Goal: Check status: Check status

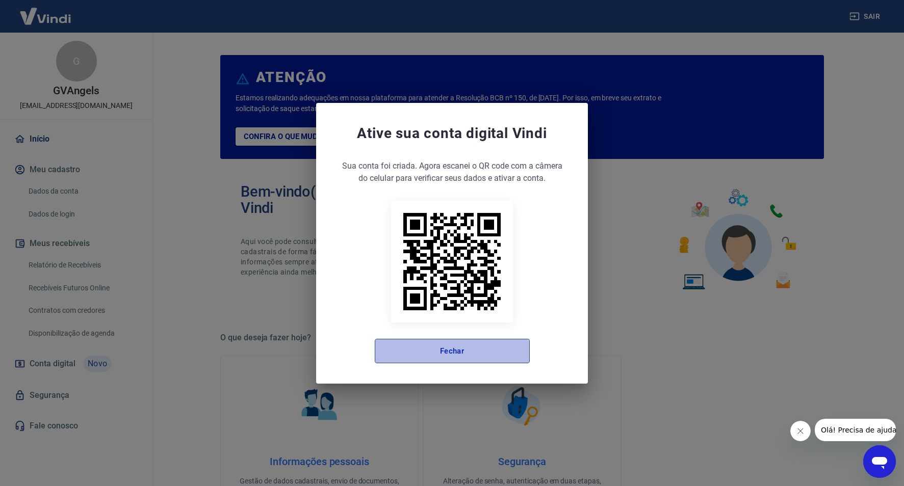
click at [515, 341] on button "Fechar" at bounding box center [452, 351] width 155 height 24
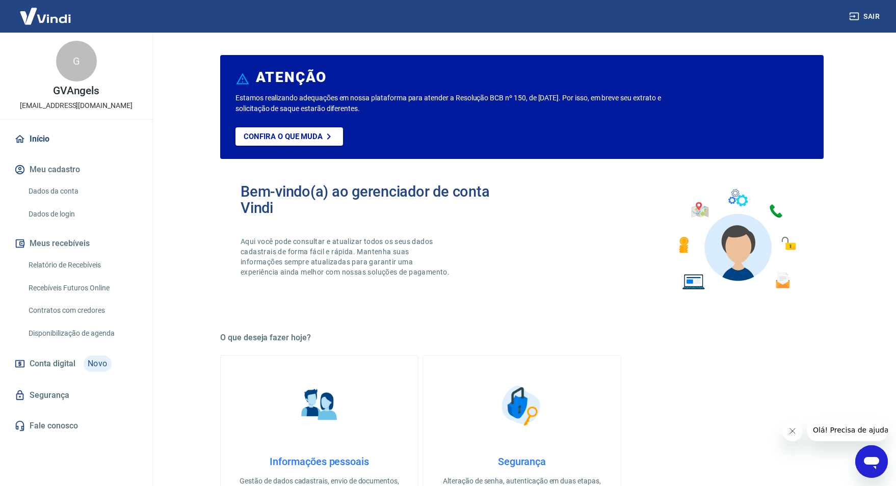
click at [75, 264] on link "Relatório de Recebíveis" at bounding box center [82, 265] width 116 height 21
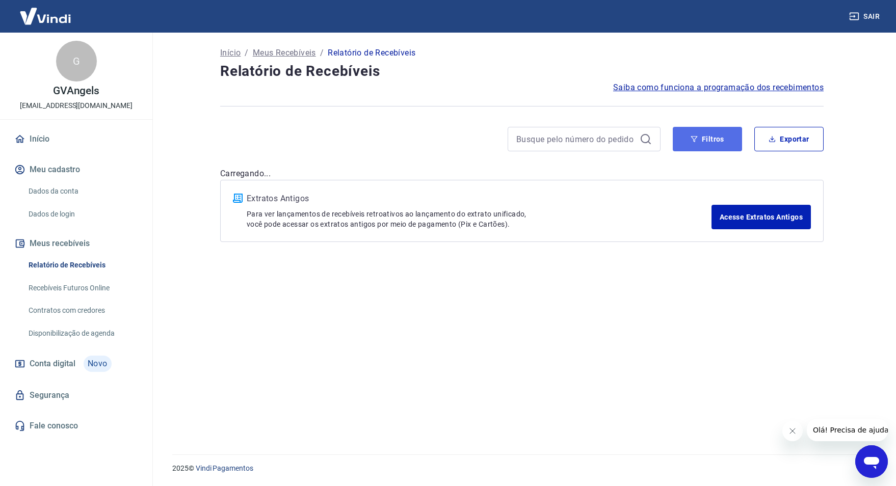
click at [730, 137] on button "Filtros" at bounding box center [707, 139] width 69 height 24
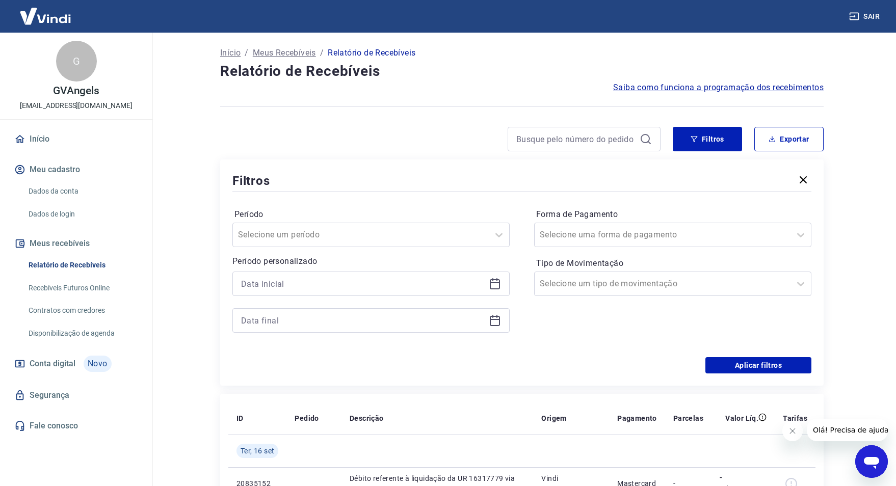
click at [495, 286] on icon at bounding box center [495, 284] width 12 height 12
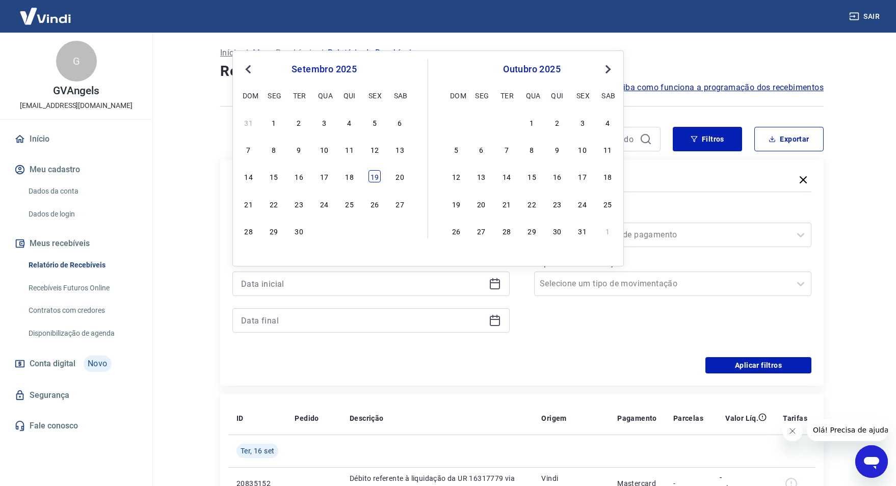
click at [376, 176] on div "19" at bounding box center [375, 176] width 12 height 12
type input "[DATE]"
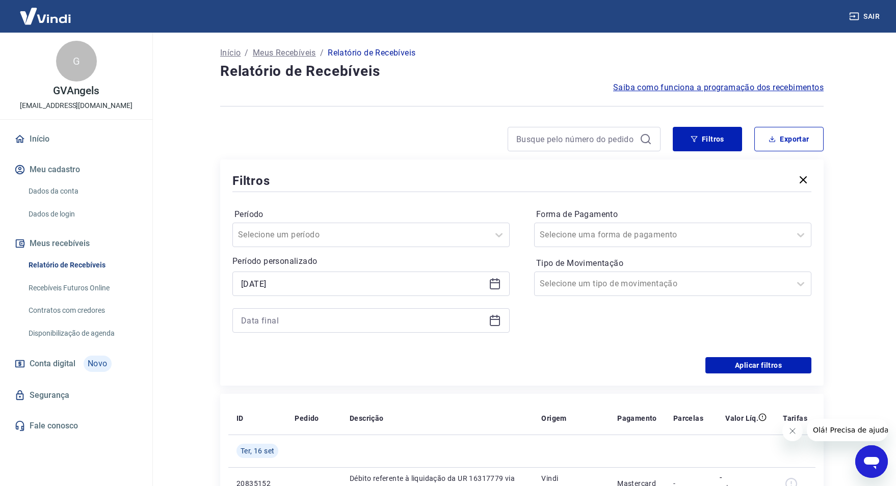
click at [490, 316] on icon at bounding box center [495, 321] width 12 height 12
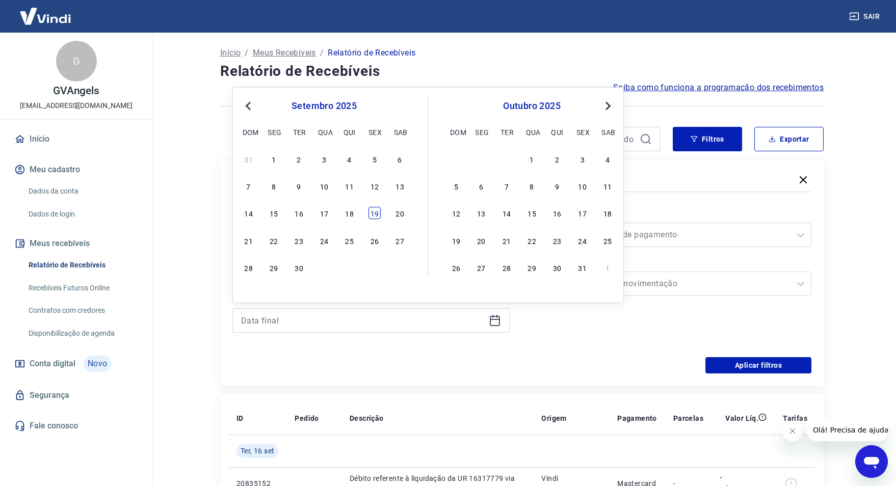
click at [376, 214] on div "19" at bounding box center [375, 213] width 12 height 12
type input "[DATE]"
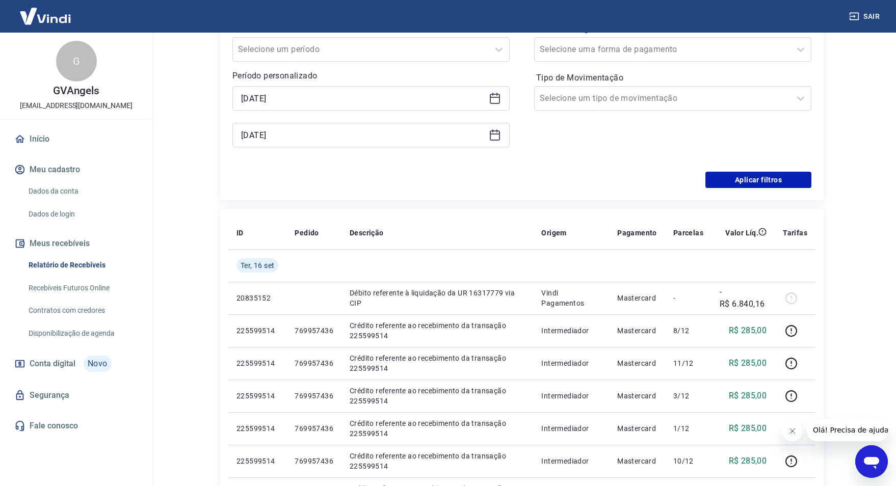
scroll to position [204, 0]
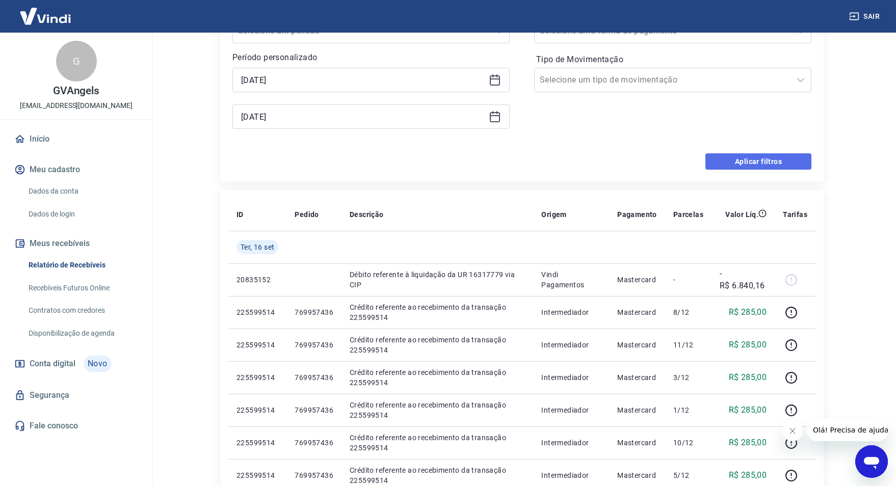
click at [736, 165] on button "Aplicar filtros" at bounding box center [759, 161] width 106 height 16
